Goal: Find specific page/section: Find specific page/section

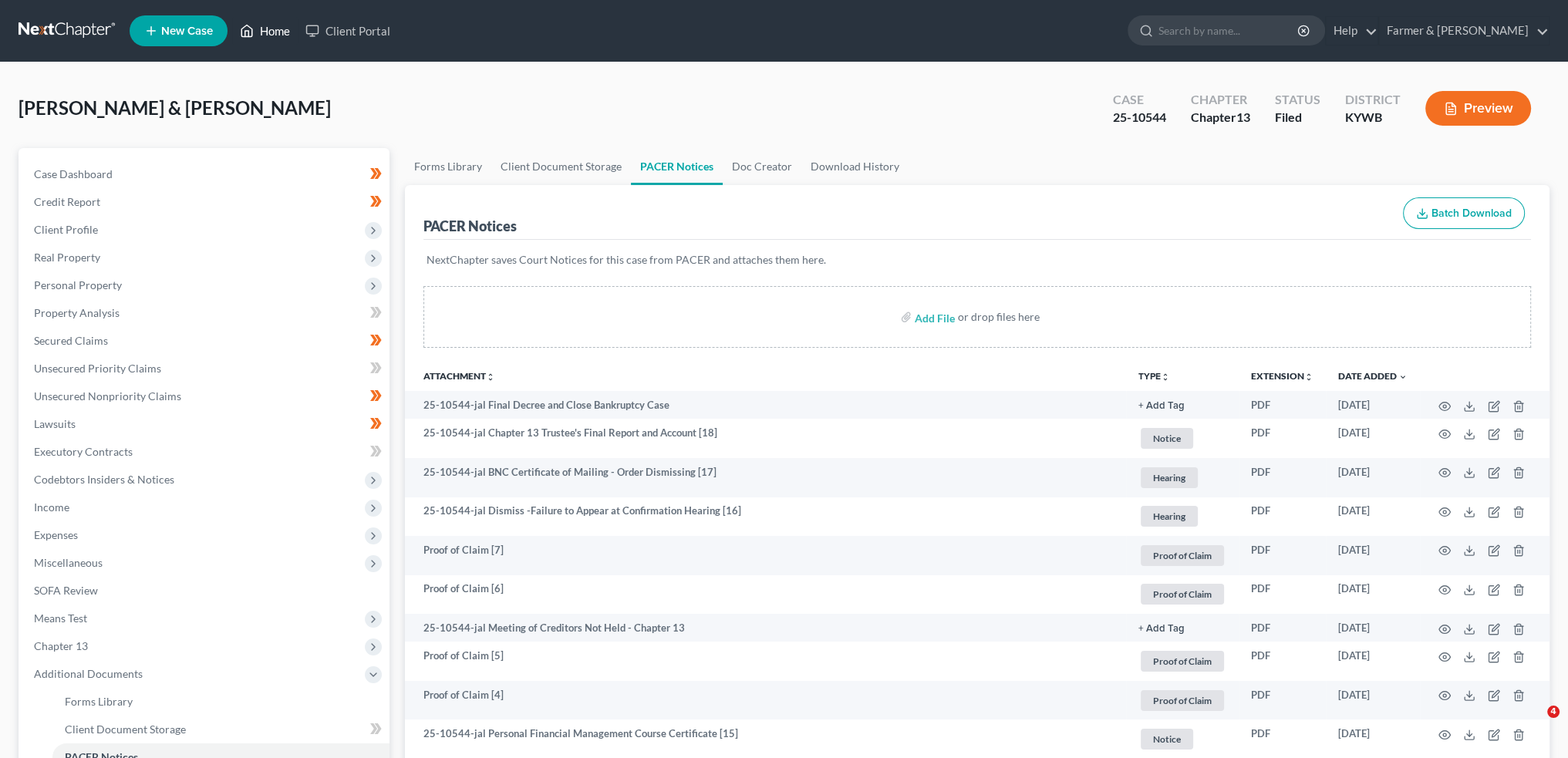
click at [279, 18] on link "Home" at bounding box center [265, 30] width 66 height 28
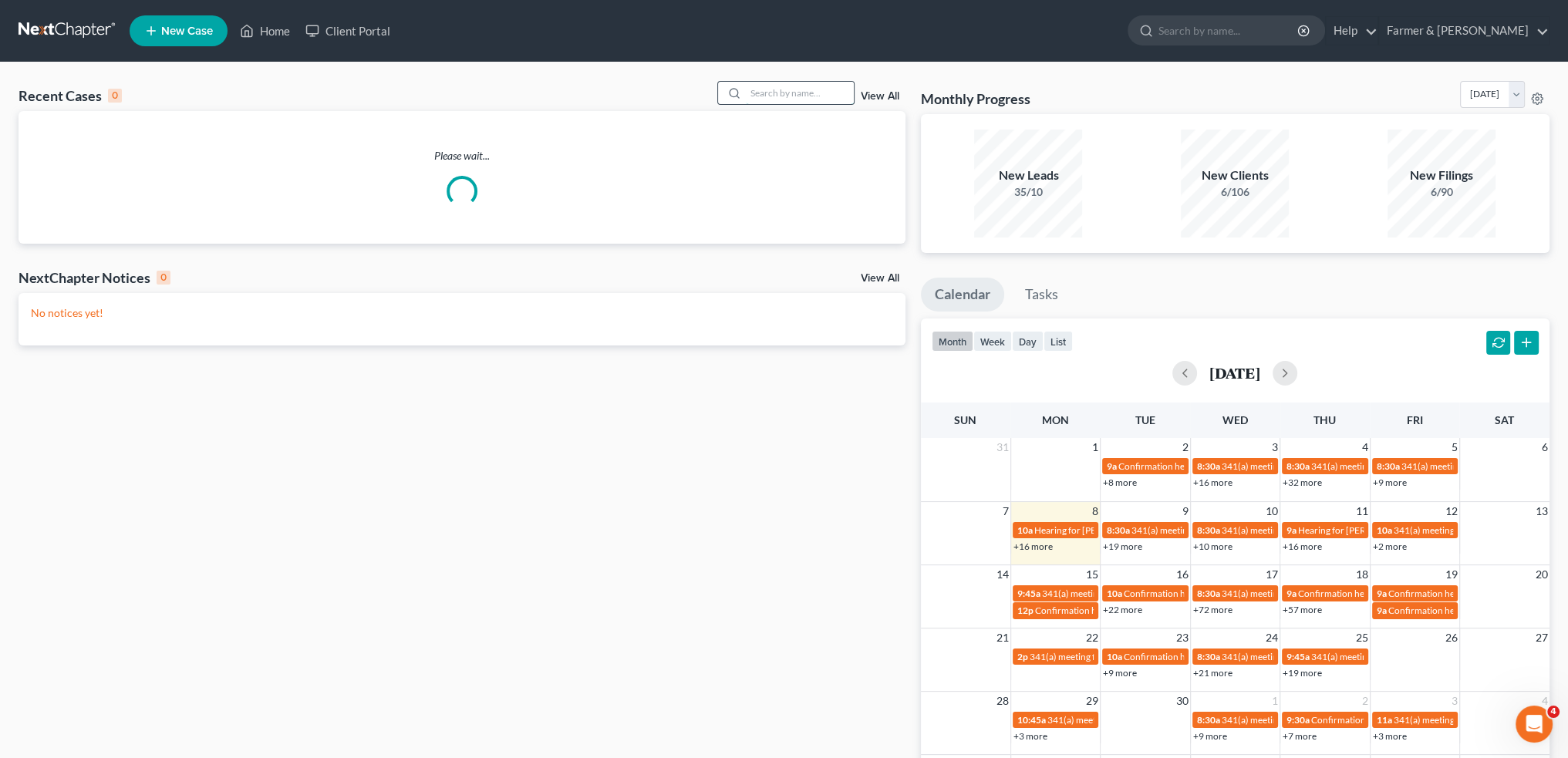
click at [808, 99] on input "search" at bounding box center [800, 93] width 108 height 22
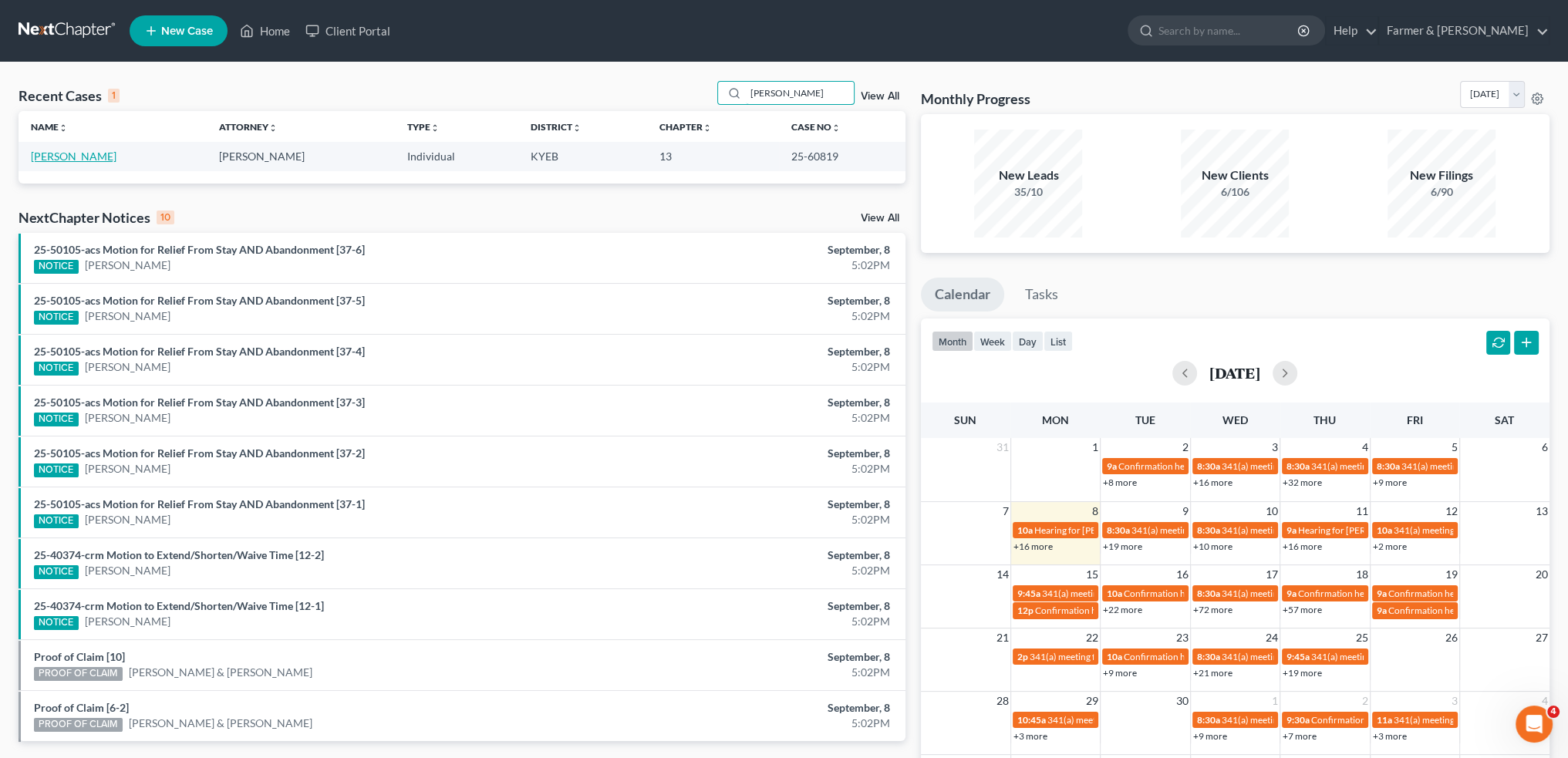
type input "[PERSON_NAME]"
click at [47, 156] on link "[PERSON_NAME]" at bounding box center [73, 156] width 86 height 13
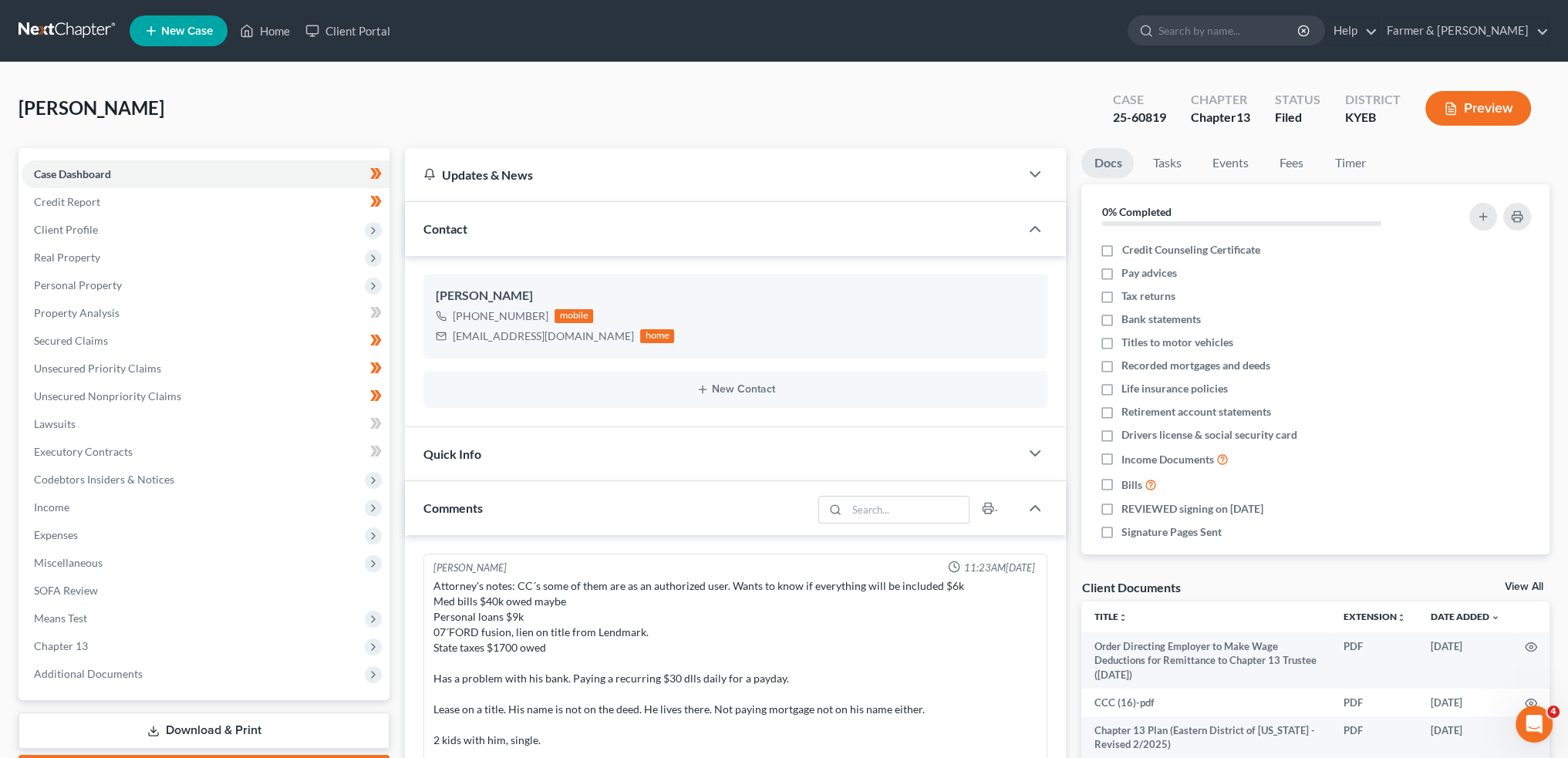
scroll to position [281, 0]
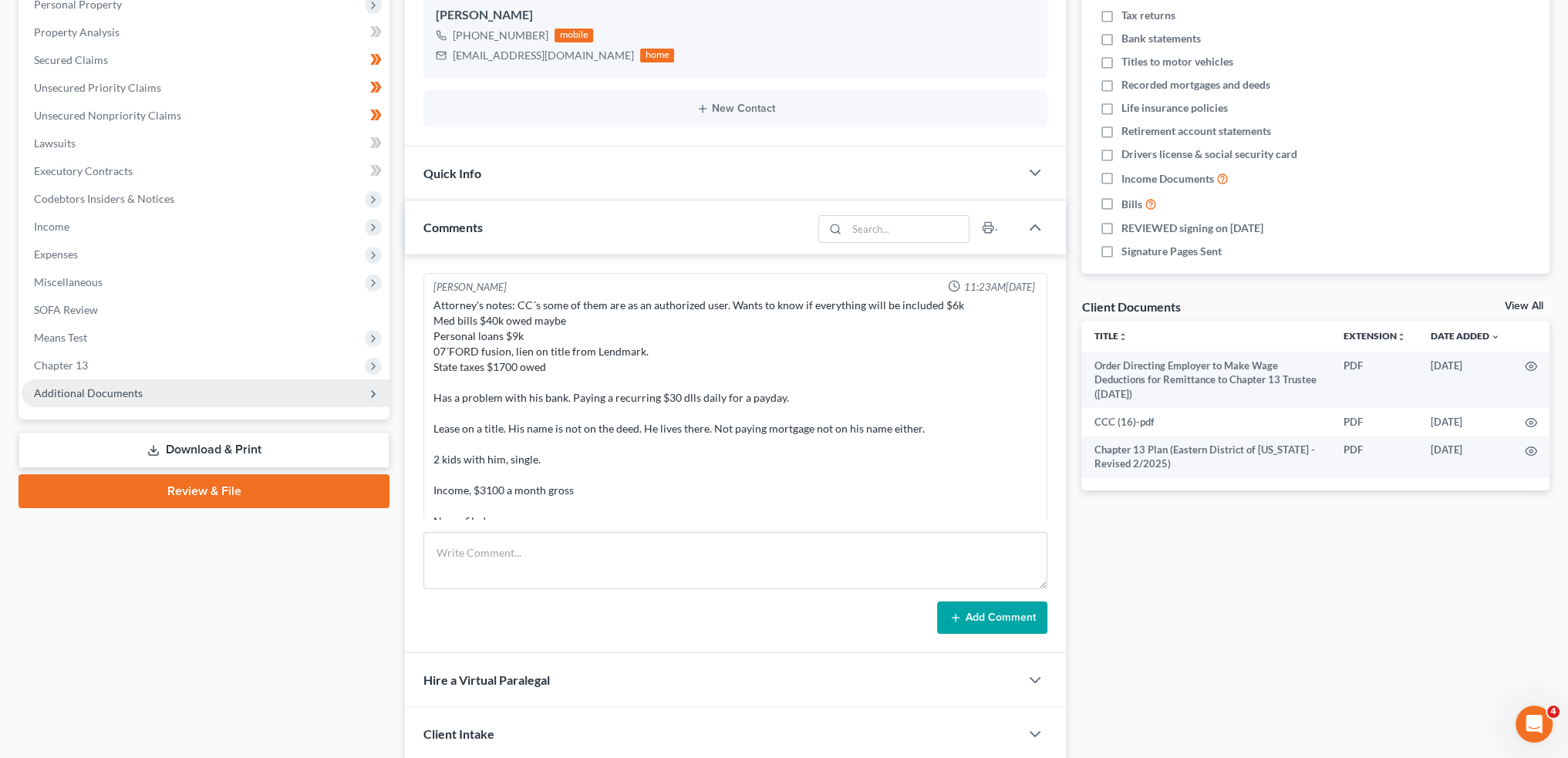
click at [61, 396] on span "Additional Documents" at bounding box center [88, 393] width 109 height 13
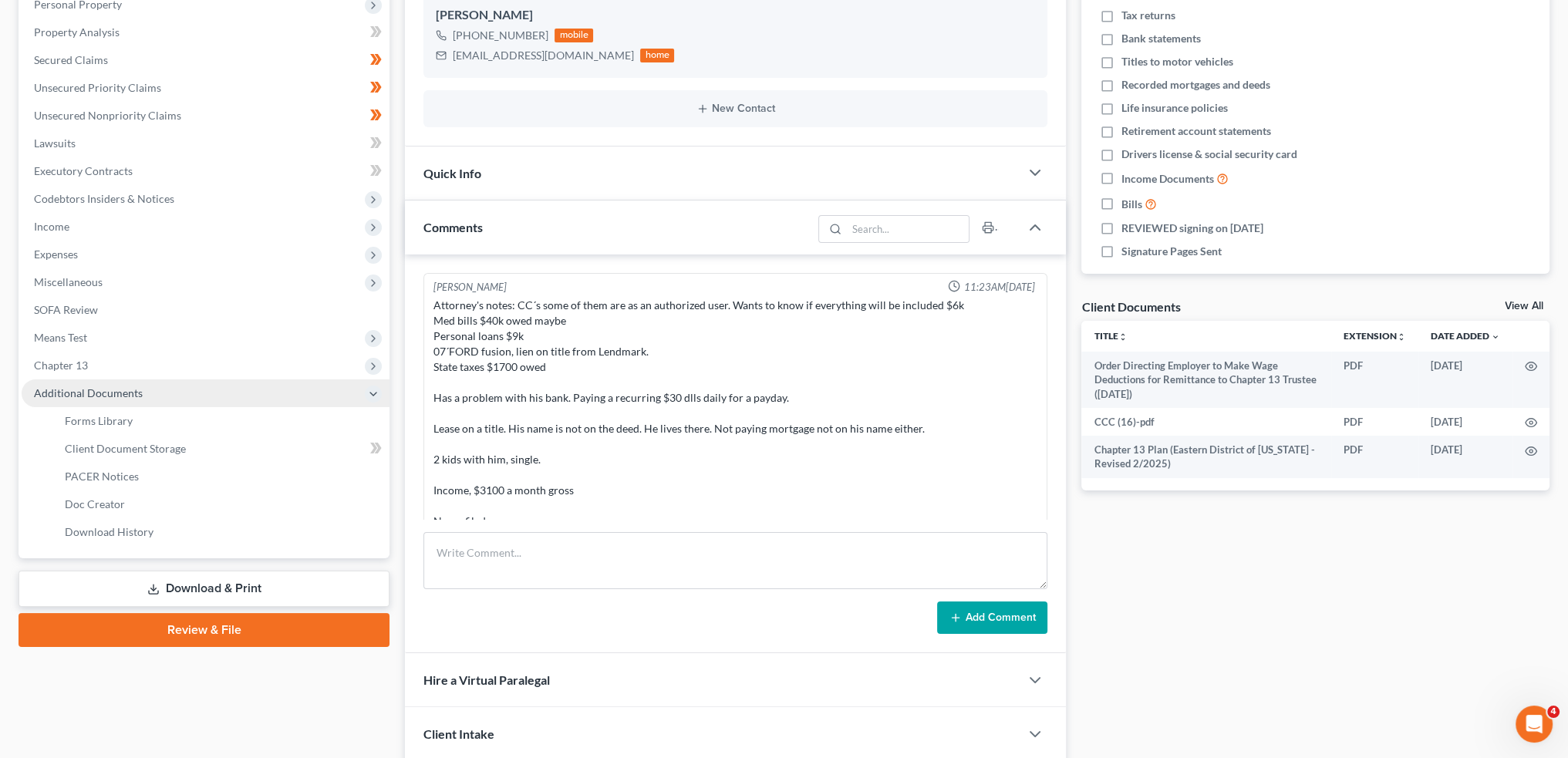
scroll to position [438, 0]
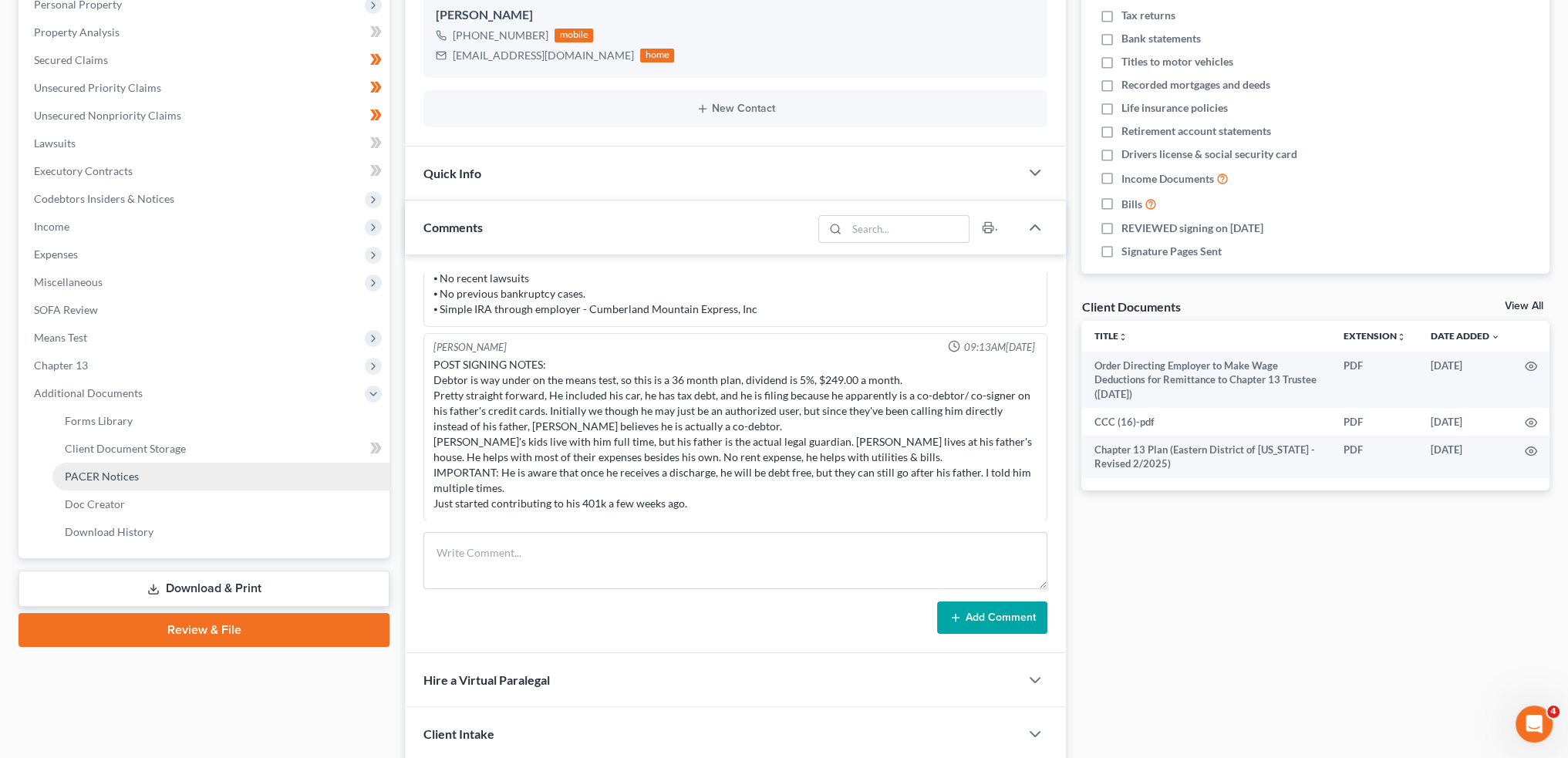
click at [69, 472] on span "PACER Notices" at bounding box center [102, 476] width 74 height 13
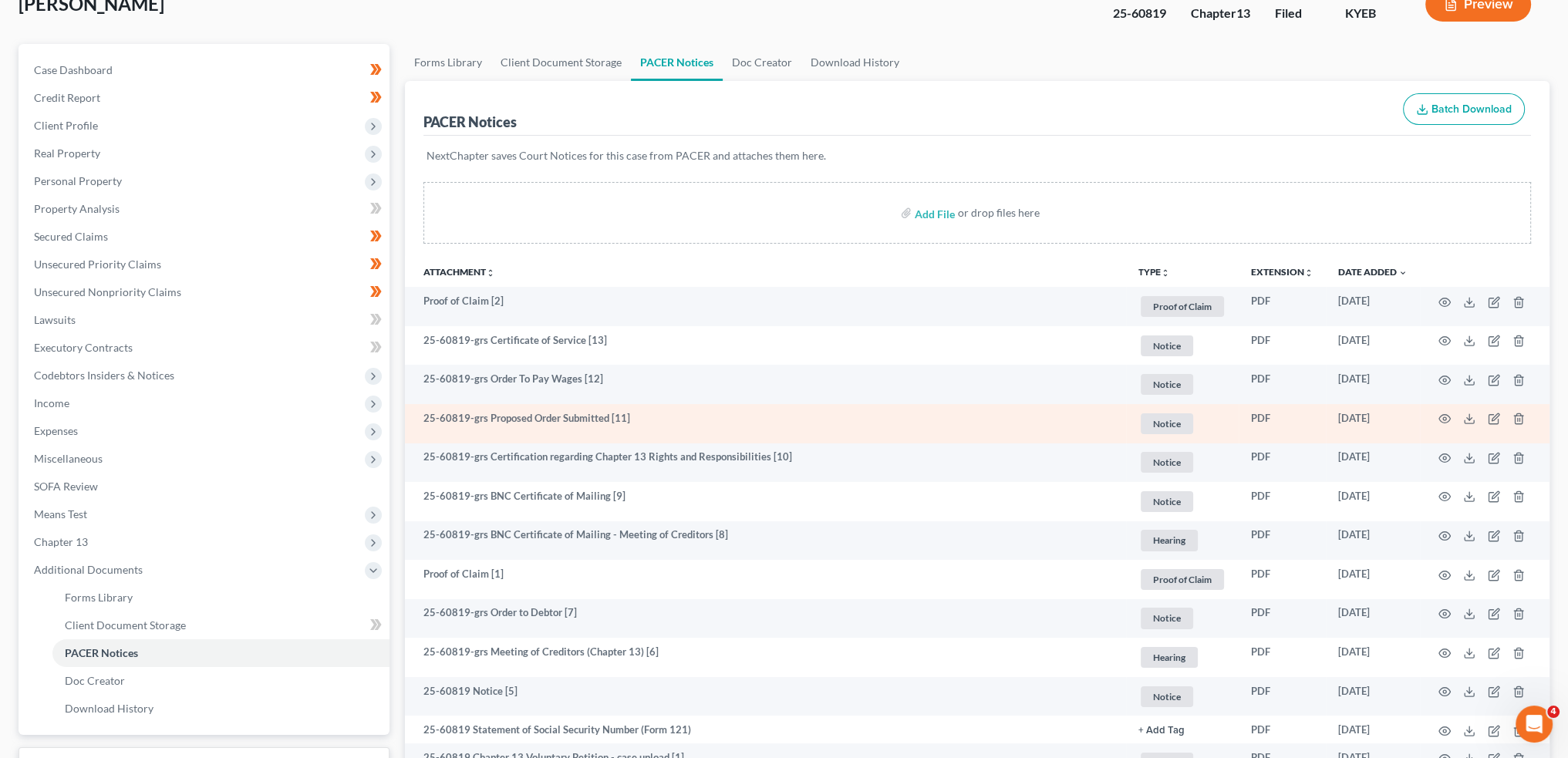
scroll to position [128, 0]
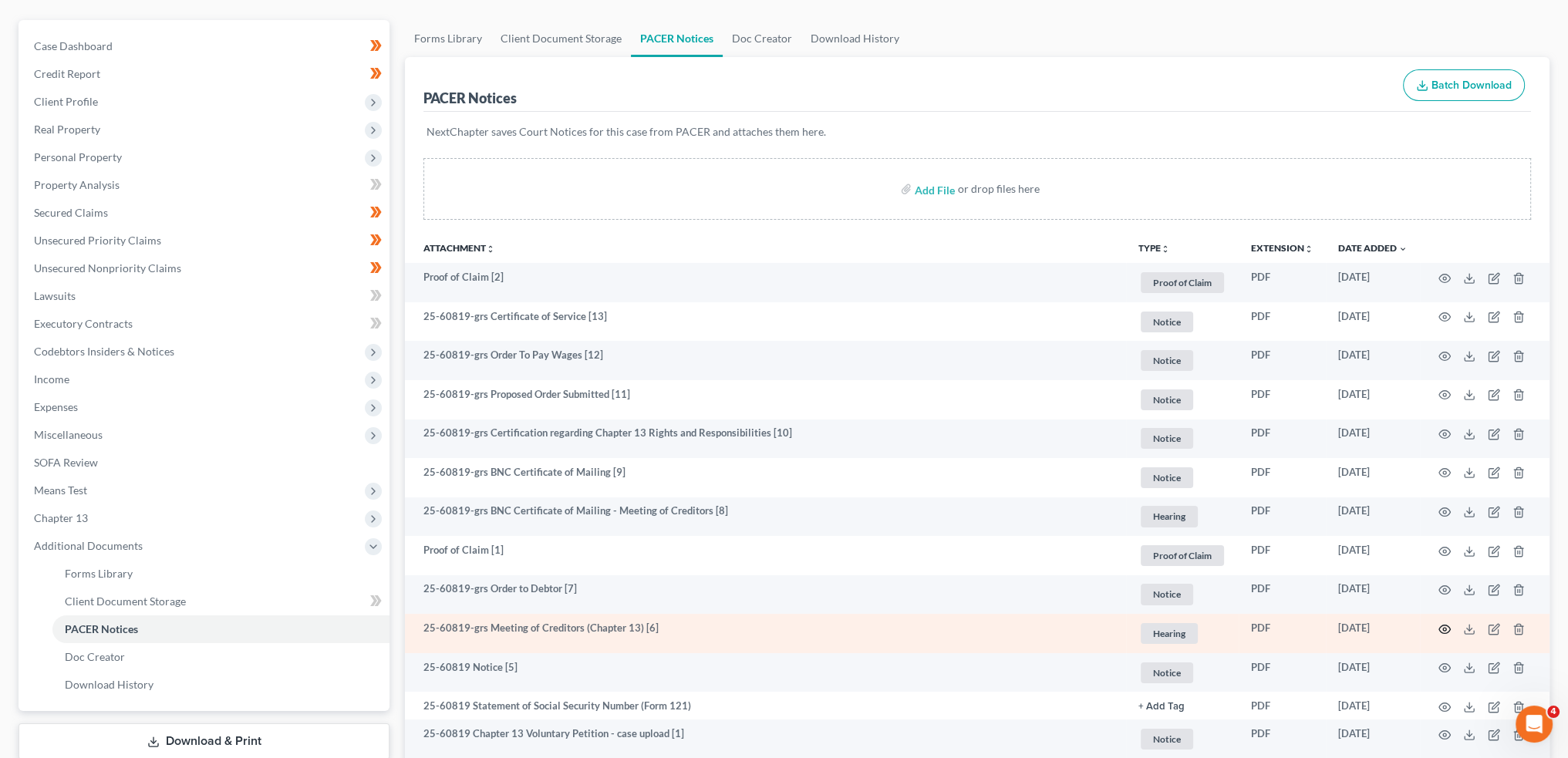
click at [1441, 623] on icon "button" at bounding box center [1444, 629] width 12 height 12
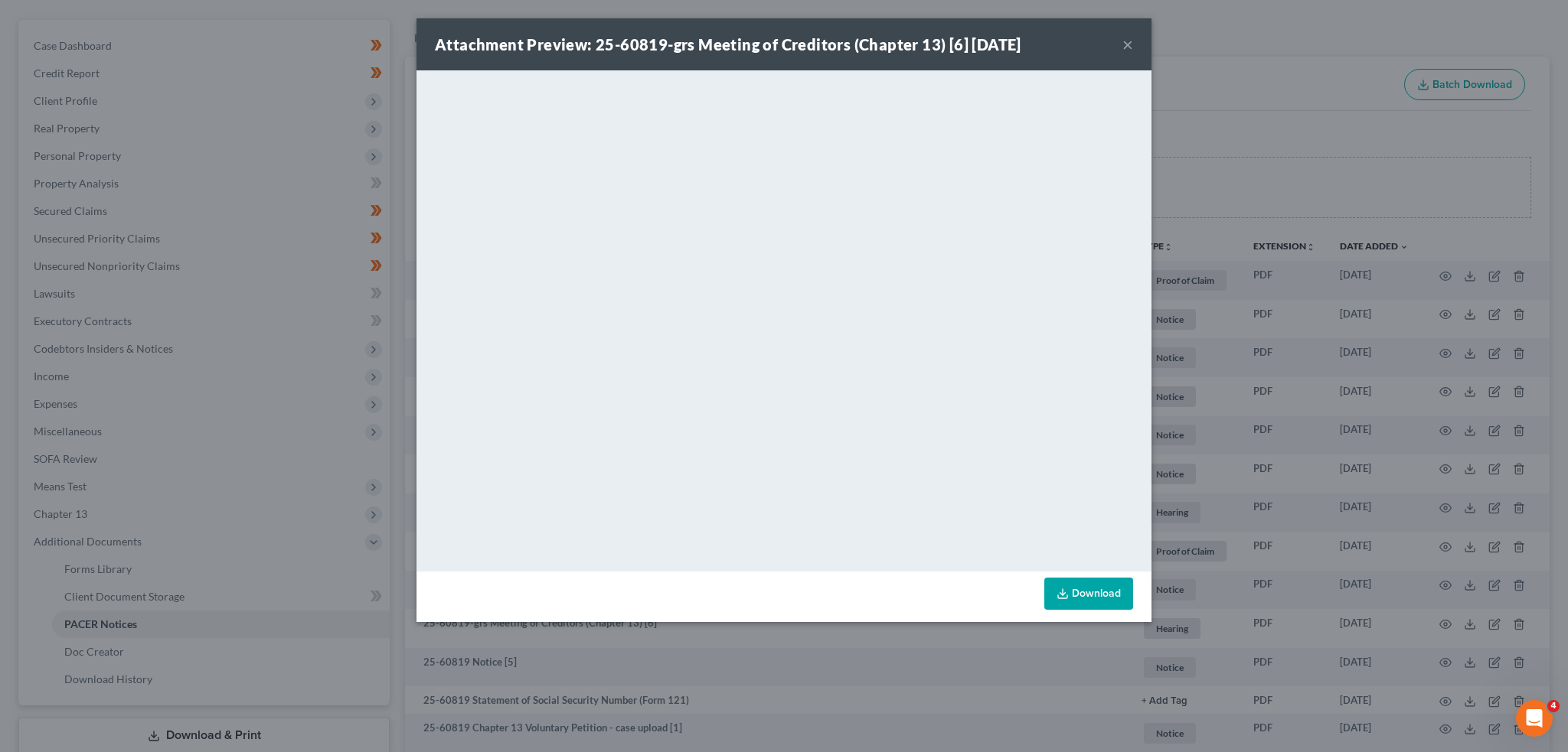
click at [1125, 45] on button "×" at bounding box center [1127, 44] width 10 height 18
